Goal: Use online tool/utility: Utilize a website feature to perform a specific function

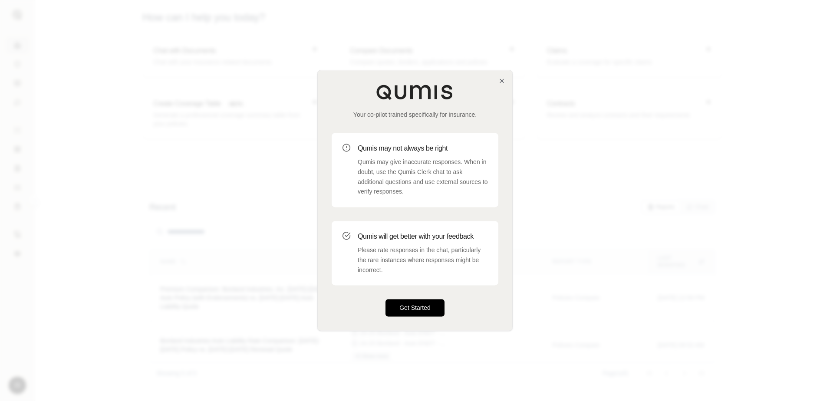
click at [416, 313] on button "Get Started" at bounding box center [414, 307] width 59 height 17
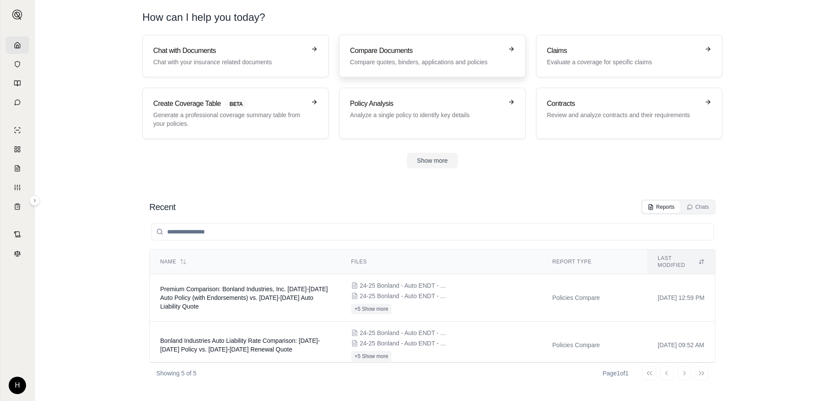
click at [404, 69] on link "Compare Documents Compare quotes, binders, applications and policies" at bounding box center [432, 56] width 186 height 43
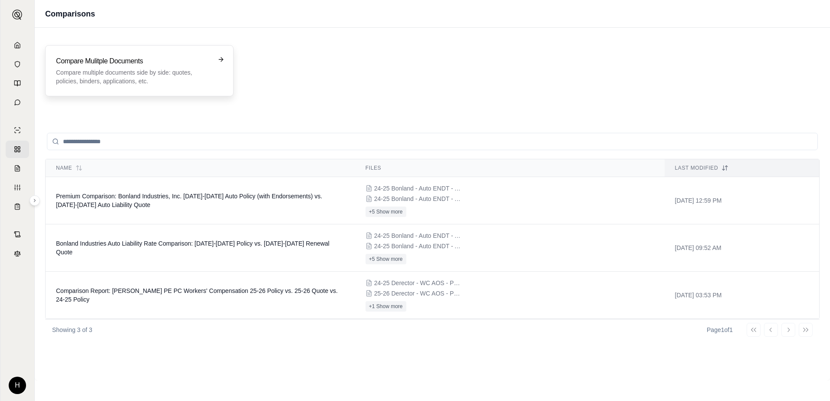
click at [118, 66] on h3 "Compare Mulitple Documents" at bounding box center [133, 61] width 154 height 10
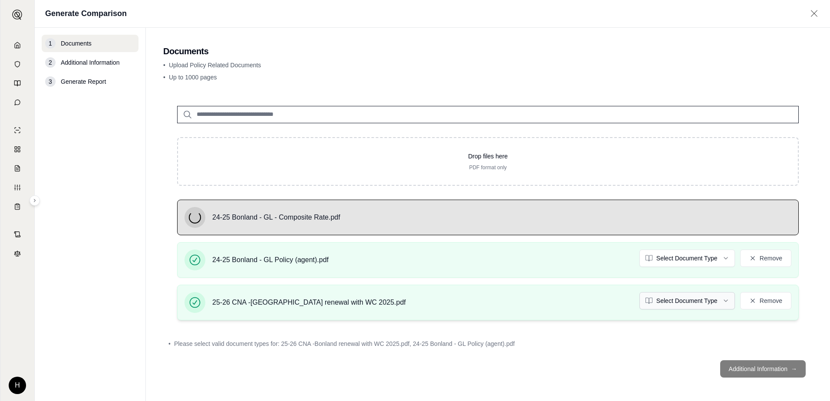
click at [660, 296] on html "H Generate Comparison 1 Documents 2 Additional Information 3 Generate Report Do…" at bounding box center [415, 200] width 830 height 401
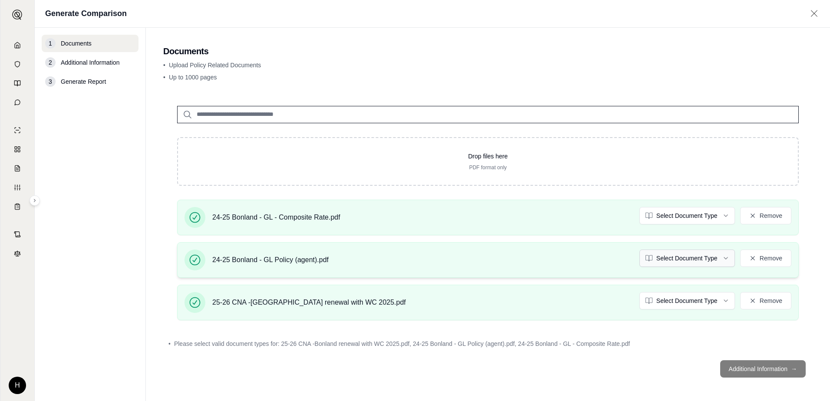
click at [691, 254] on html "H Generate Comparison 1 Documents 2 Additional Information 3 Generate Report Do…" at bounding box center [415, 200] width 830 height 401
click at [684, 212] on html "Document type updated successfully H Generate Comparison 1 Documents 2 Addition…" at bounding box center [415, 200] width 830 height 401
